Goal: Find specific page/section: Find specific page/section

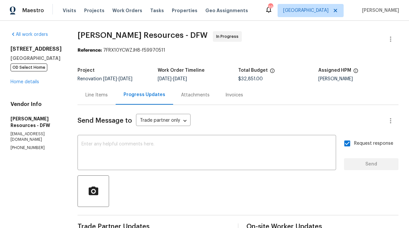
scroll to position [13, 0]
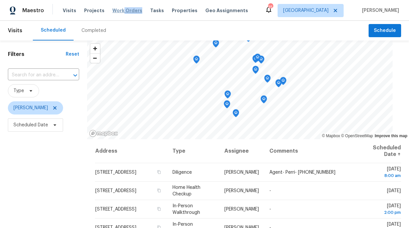
click at [119, 13] on div "Visits Projects Work Orders Tasks Properties Geo Assignments" at bounding box center [159, 10] width 193 height 13
click at [126, 9] on span "Work Orders" at bounding box center [127, 10] width 30 height 7
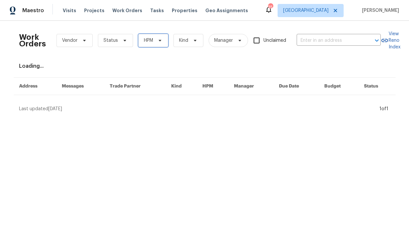
click at [147, 47] on span "HPM" at bounding box center [153, 40] width 30 height 13
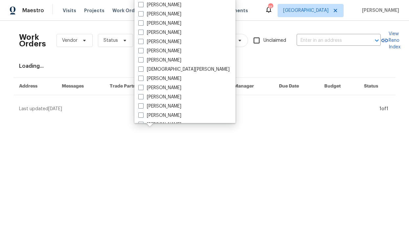
scroll to position [303, 0]
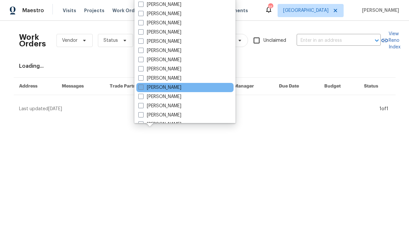
click at [155, 85] on label "[PERSON_NAME]" at bounding box center [159, 87] width 43 height 7
click at [143, 85] on input "[PERSON_NAME]" at bounding box center [140, 86] width 4 height 4
checkbox input "true"
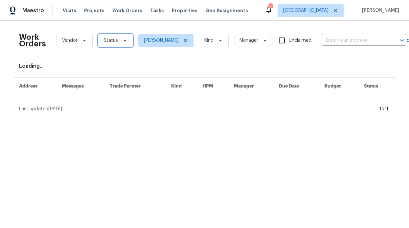
click at [122, 42] on icon at bounding box center [124, 40] width 5 height 5
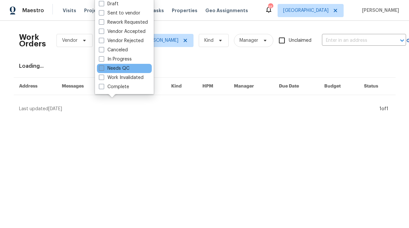
click at [124, 70] on label "Needs QC" at bounding box center [114, 68] width 31 height 7
click at [103, 69] on input "Needs QC" at bounding box center [101, 67] width 4 height 4
checkbox input "true"
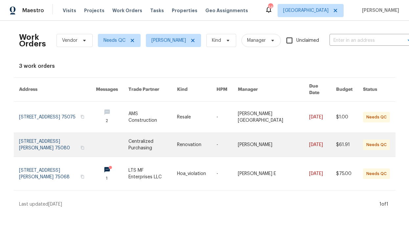
click at [103, 135] on link at bounding box center [112, 145] width 33 height 24
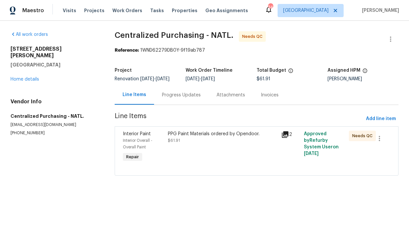
click at [183, 138] on div "PPG Paint Materials ordered by Opendoor. $61.91" at bounding box center [222, 137] width 109 height 13
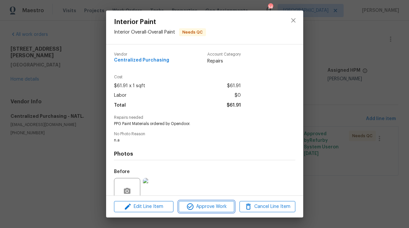
click at [200, 201] on button "Approve Work" at bounding box center [207, 207] width 56 height 12
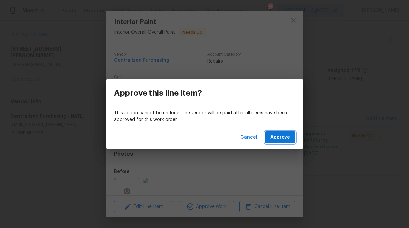
click at [274, 140] on span "Approve" at bounding box center [281, 137] width 20 height 8
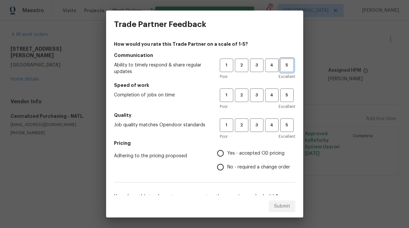
click at [280, 69] on button "5" at bounding box center [286, 65] width 13 height 13
click at [284, 98] on span "5" at bounding box center [287, 95] width 12 height 8
click at [282, 127] on span "5" at bounding box center [287, 125] width 12 height 8
click at [230, 158] on label "Yes - accepted OD pricing" at bounding box center [252, 153] width 77 height 14
click at [228, 158] on input "Yes - accepted OD pricing" at bounding box center [221, 153] width 14 height 14
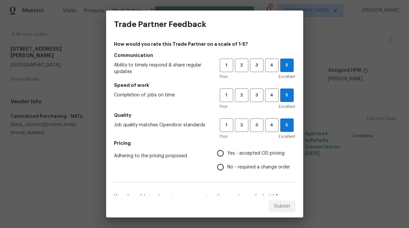
radio input "true"
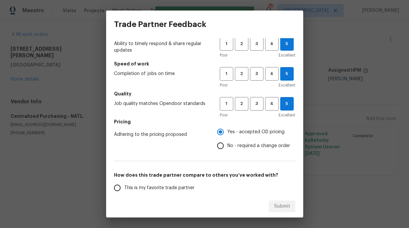
scroll to position [106, 0]
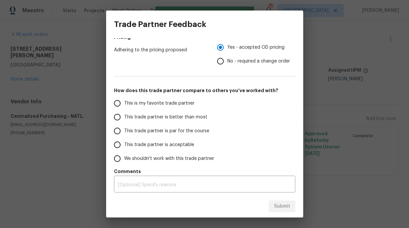
click at [156, 115] on span "This trade partner is better than most" at bounding box center [165, 117] width 83 height 7
click at [124, 115] on input "This trade partner is better than most" at bounding box center [117, 117] width 14 height 14
click at [284, 204] on span "Submit" at bounding box center [282, 206] width 16 height 8
radio input "true"
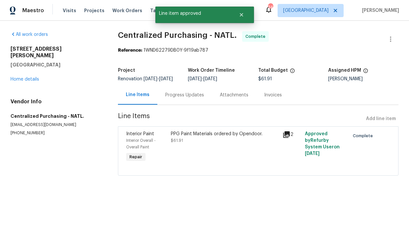
radio input "false"
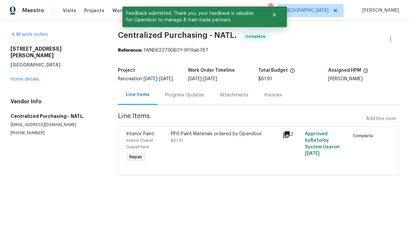
drag, startPoint x: 69, startPoint y: 74, endPoint x: 66, endPoint y: 71, distance: 4.2
click at [64, 72] on div "435 Lynn St Richardson, TX 75080 Home details" at bounding box center [57, 64] width 92 height 37
click at [277, 20] on button "Close" at bounding box center [275, 14] width 22 height 13
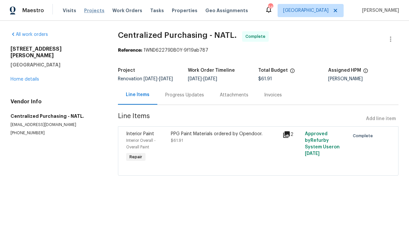
click at [99, 12] on span "Projects" at bounding box center [94, 10] width 20 height 7
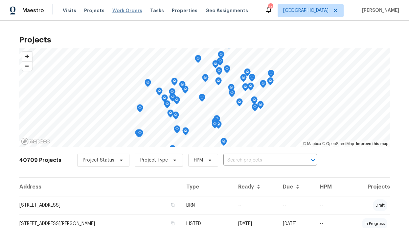
click at [123, 12] on span "Work Orders" at bounding box center [127, 10] width 30 height 7
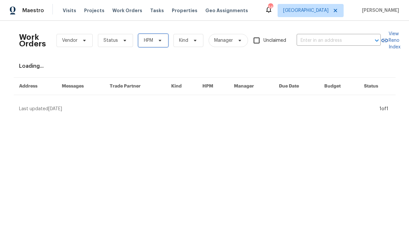
click at [156, 39] on span at bounding box center [159, 40] width 7 height 5
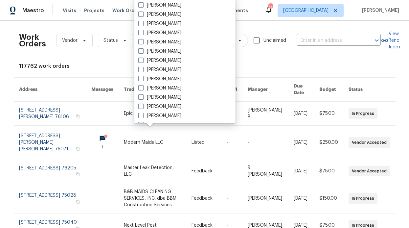
scroll to position [367, 0]
click at [173, 23] on label "[PERSON_NAME]" at bounding box center [159, 23] width 43 height 7
click at [143, 23] on input "[PERSON_NAME]" at bounding box center [140, 22] width 4 height 4
checkbox input "true"
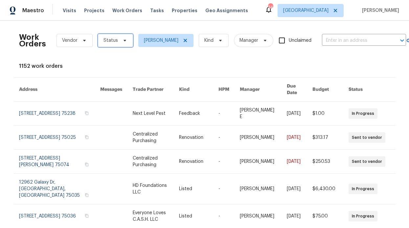
click at [108, 34] on span "Status" at bounding box center [115, 40] width 35 height 13
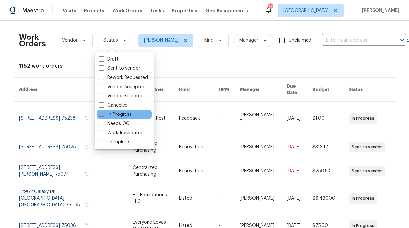
click at [118, 116] on label "In Progress" at bounding box center [115, 114] width 33 height 7
click at [103, 115] on input "In Progress" at bounding box center [101, 113] width 4 height 4
checkbox input "true"
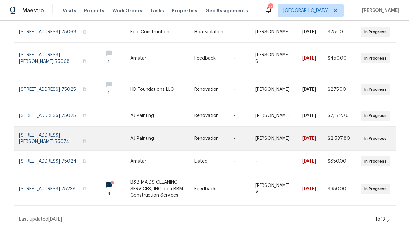
scroll to position [179, 0]
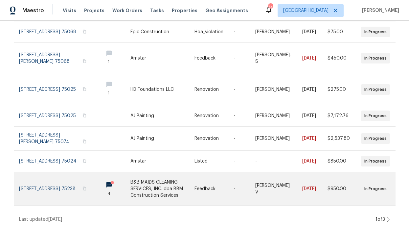
click at [111, 181] on circle at bounding box center [112, 182] width 3 height 3
click at [98, 181] on link at bounding box center [114, 188] width 33 height 33
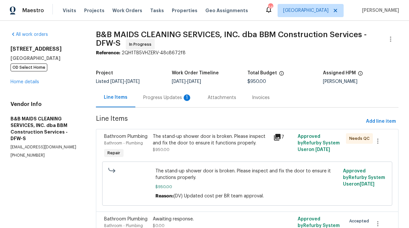
click at [163, 100] on div "Progress Updates 1" at bounding box center [167, 97] width 49 height 7
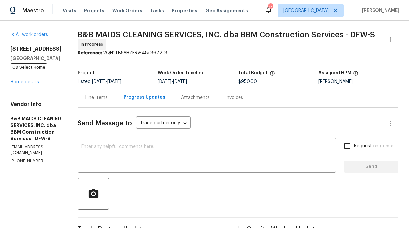
click at [142, 5] on div "Visits Projects Work Orders Tasks Properties Geo Assignments" at bounding box center [159, 10] width 193 height 13
click at [133, 11] on span "Work Orders" at bounding box center [127, 10] width 30 height 7
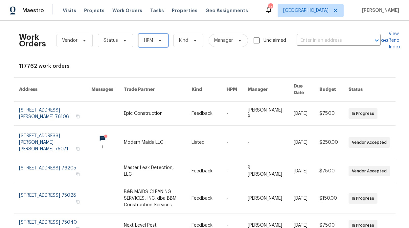
click at [149, 42] on span "HPM" at bounding box center [148, 40] width 9 height 7
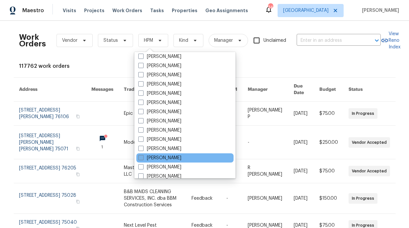
scroll to position [367, 0]
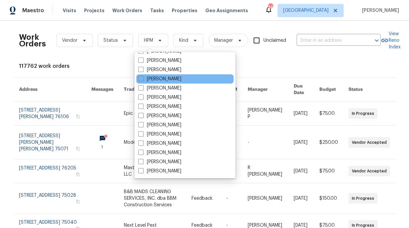
click at [172, 82] on div "[PERSON_NAME]" at bounding box center [184, 78] width 97 height 9
click at [157, 78] on label "[PERSON_NAME]" at bounding box center [159, 79] width 43 height 7
click at [143, 78] on input "[PERSON_NAME]" at bounding box center [140, 78] width 4 height 4
checkbox input "true"
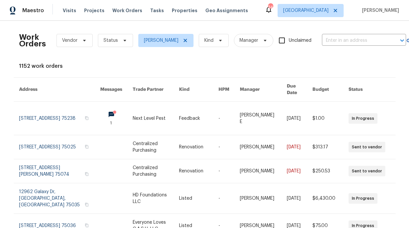
click at [122, 49] on div "Work Orders Vendor Status RonDerrick Jackson Kind Manager Unclaimed ​" at bounding box center [212, 40] width 387 height 29
drag, startPoint x: 121, startPoint y: 42, endPoint x: 123, endPoint y: 45, distance: 3.5
click at [122, 42] on icon at bounding box center [124, 40] width 5 height 5
click at [154, 16] on div "Visits Projects Work Orders Tasks Properties Geo Assignments" at bounding box center [159, 10] width 193 height 13
click at [172, 10] on span "Properties" at bounding box center [185, 10] width 26 height 7
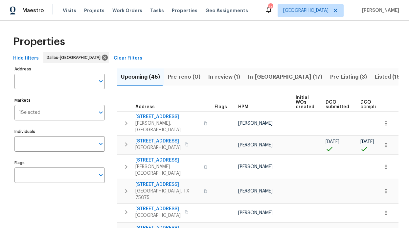
click at [61, 146] on input "Individuals" at bounding box center [54, 143] width 81 height 15
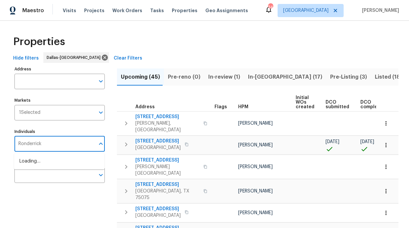
type input "Ronderrick"
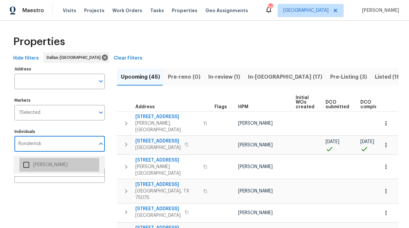
click at [61, 162] on li "[PERSON_NAME]" at bounding box center [59, 165] width 80 height 14
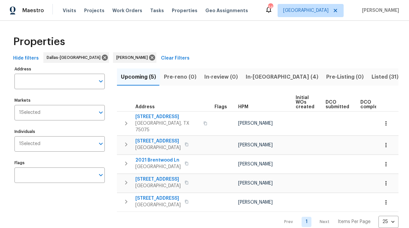
click at [263, 78] on span "In-reno (4)" at bounding box center [282, 76] width 73 height 9
